Goal: Information Seeking & Learning: Learn about a topic

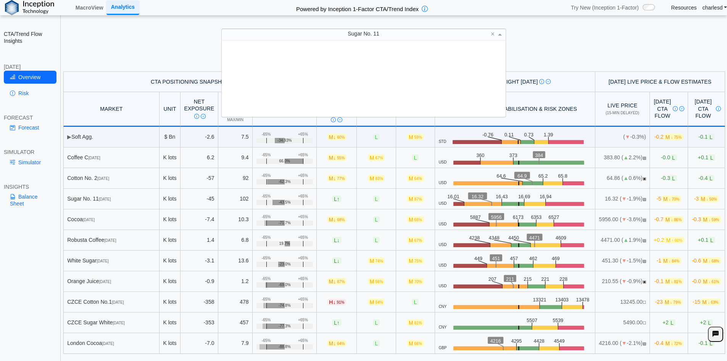
click at [359, 35] on span "Sugar No. 11" at bounding box center [364, 34] width 32 height 6
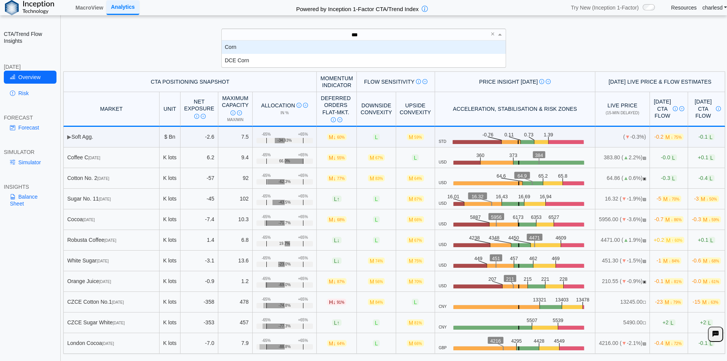
scroll to position [21, 278]
type input "****"
